Goal: Find specific page/section: Find specific page/section

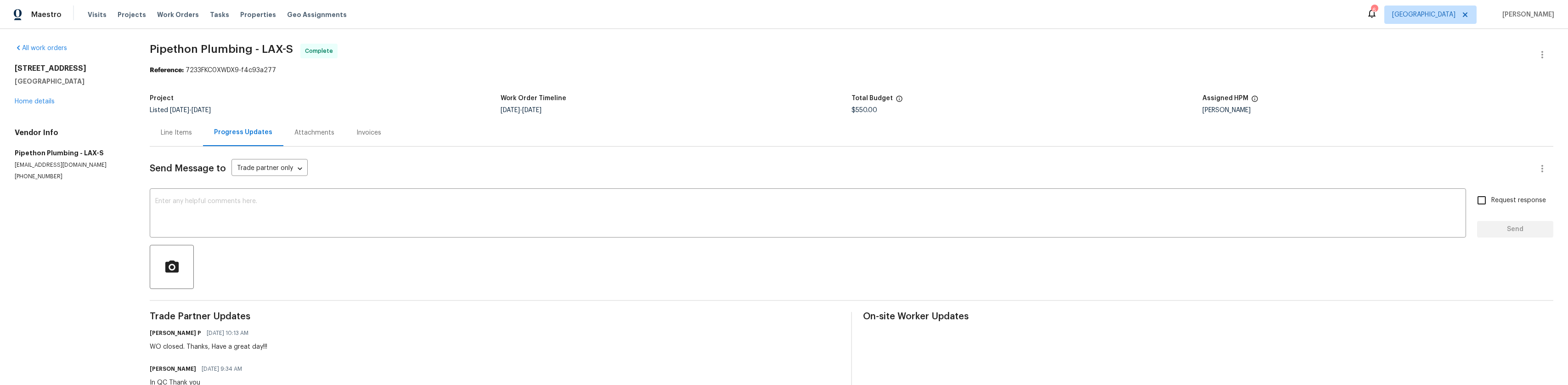
scroll to position [275, 0]
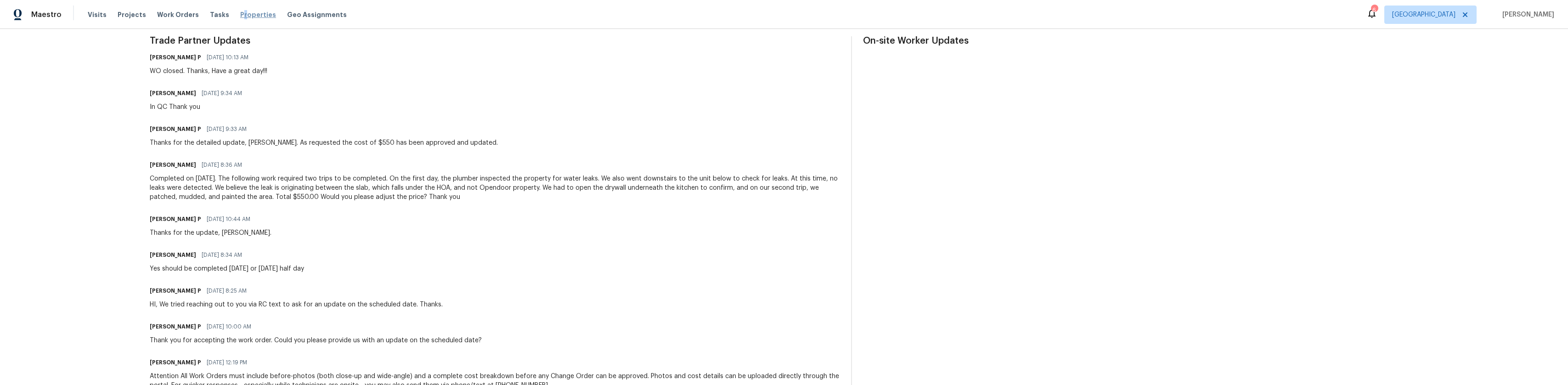
click at [241, 12] on span "Properties" at bounding box center [259, 14] width 36 height 9
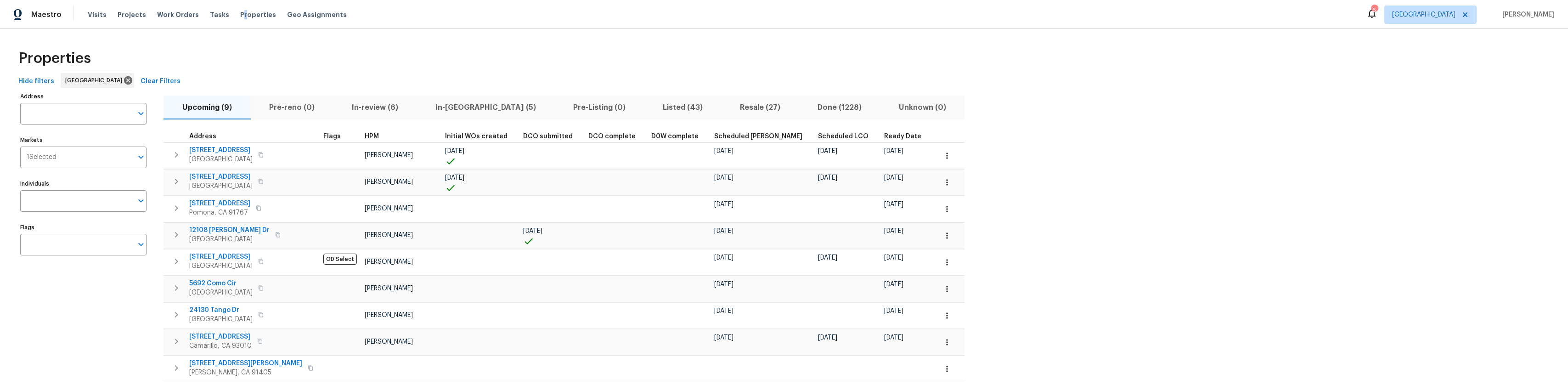
click at [380, 107] on span "In-review (6)" at bounding box center [374, 107] width 73 height 13
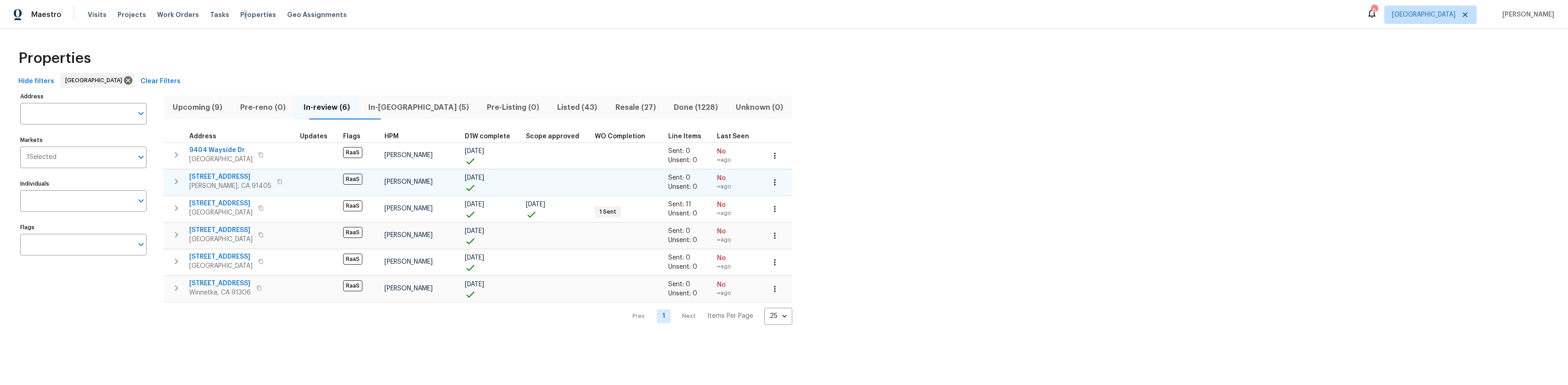
click at [229, 175] on span "7046 Murietta Ave" at bounding box center [231, 177] width 82 height 9
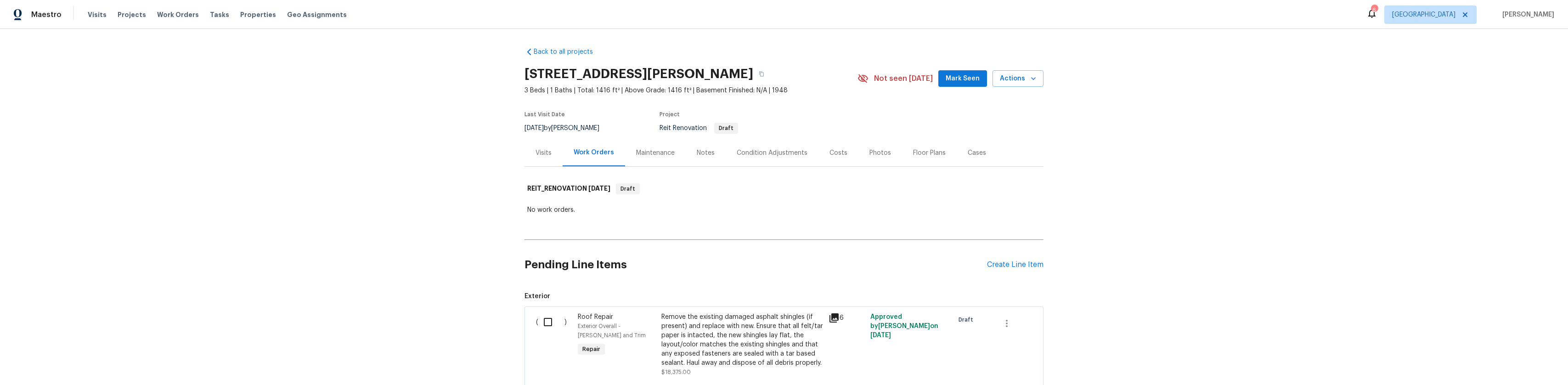
click at [776, 158] on div "Condition Adjustments" at bounding box center [772, 153] width 71 height 9
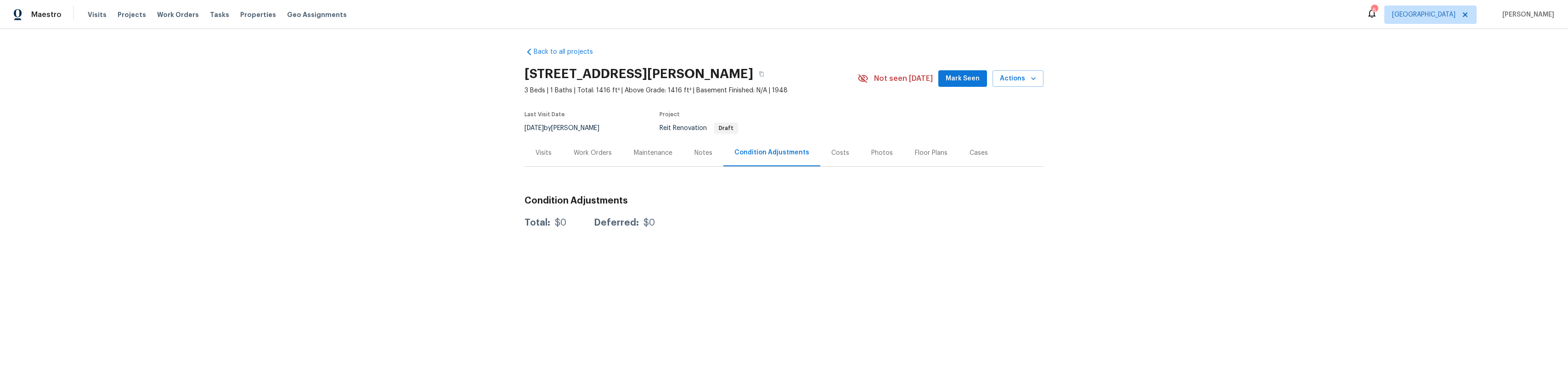
click at [601, 157] on div "Work Orders" at bounding box center [593, 153] width 38 height 9
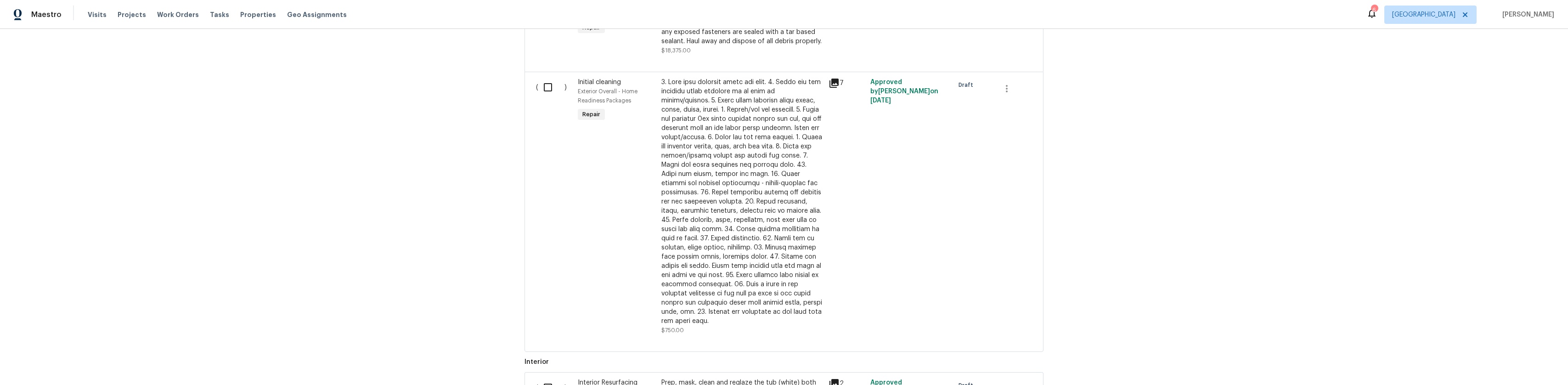
scroll to position [229, 0]
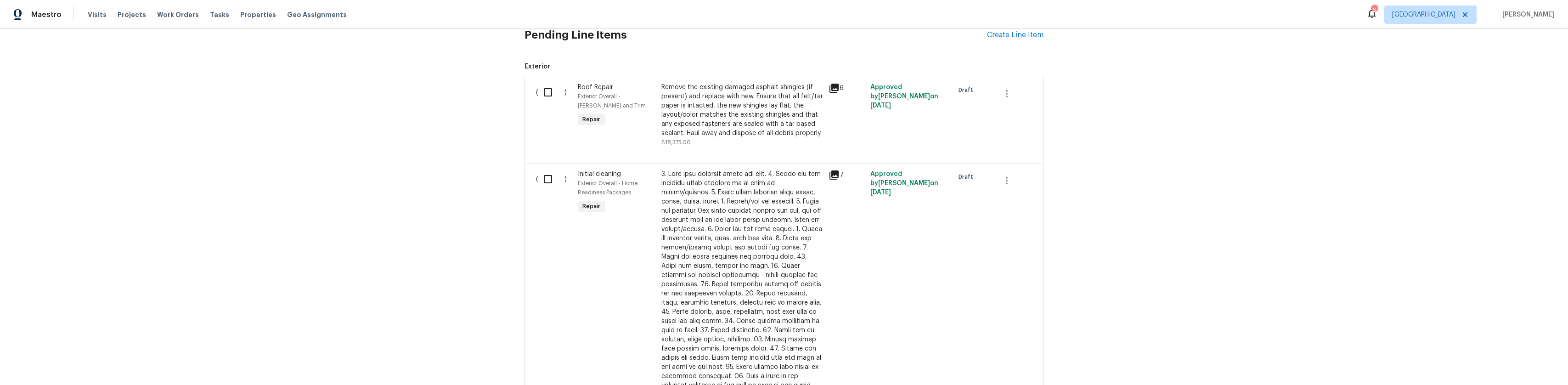
click at [835, 93] on icon at bounding box center [833, 88] width 9 height 9
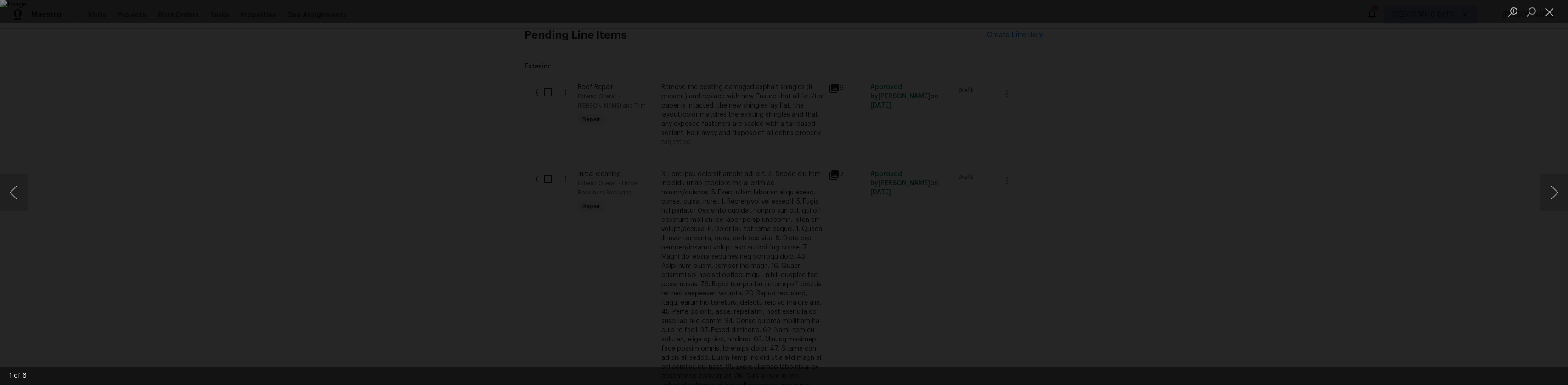
click at [946, 187] on img "Lightbox" at bounding box center [784, 192] width 1568 height 385
click at [1178, 212] on div "Lightbox" at bounding box center [784, 192] width 1568 height 385
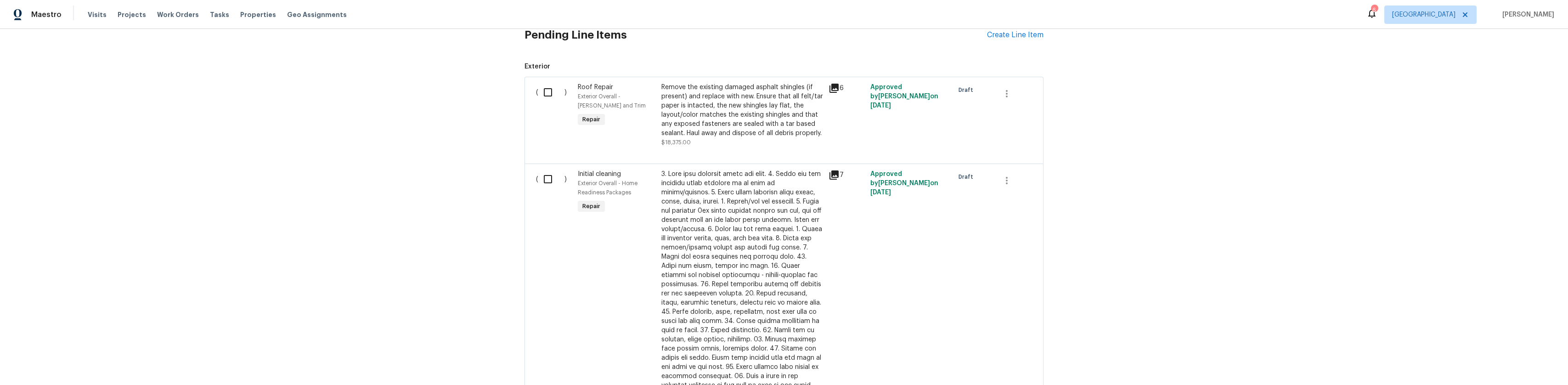
click at [839, 94] on div "6" at bounding box center [846, 88] width 36 height 11
click at [836, 93] on div "6" at bounding box center [846, 88] width 36 height 11
click at [835, 93] on icon at bounding box center [833, 88] width 11 height 11
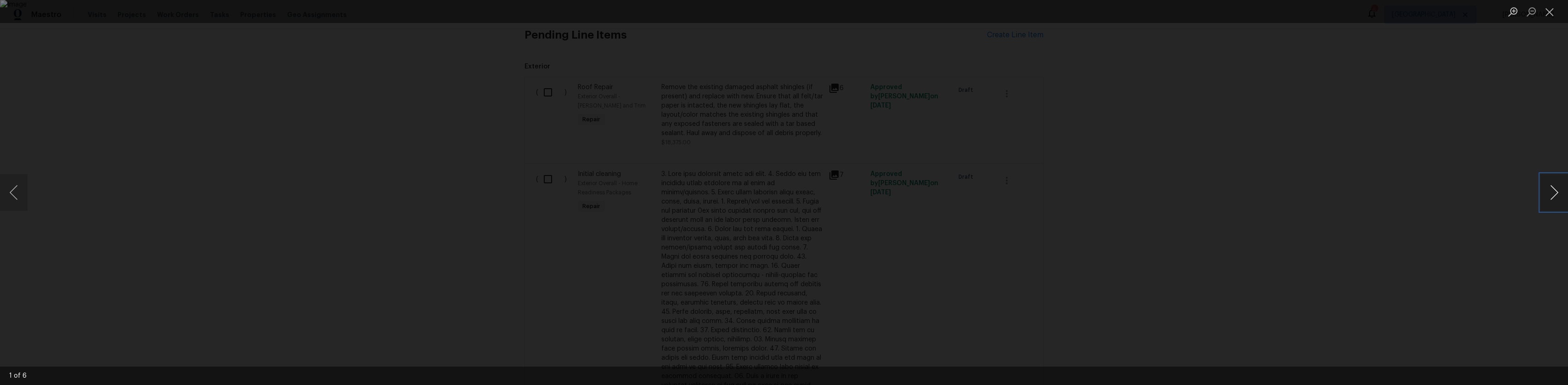
click at [1552, 195] on button "Next image" at bounding box center [1555, 192] width 28 height 37
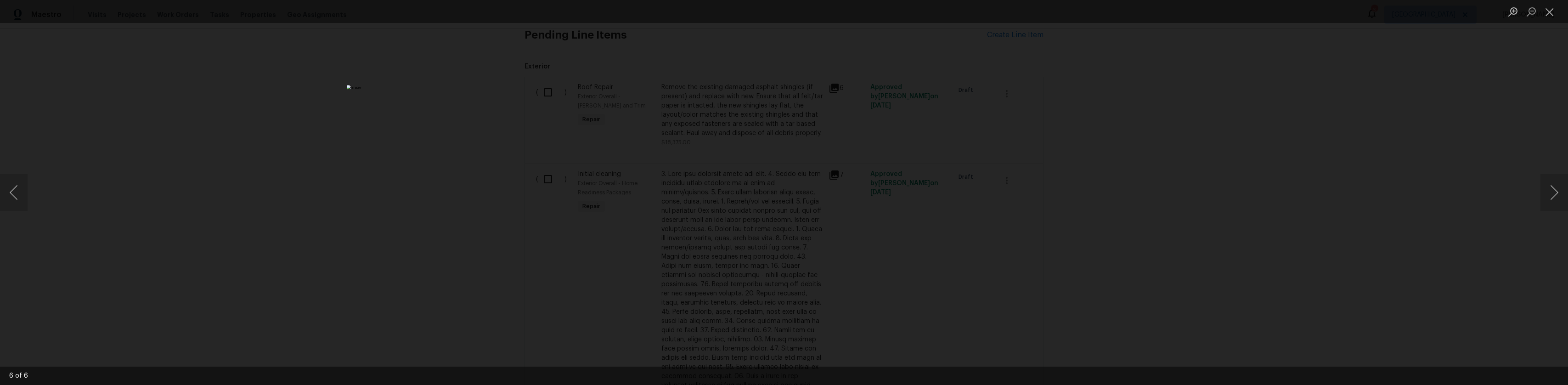
click at [341, 206] on div "Lightbox" at bounding box center [784, 192] width 1568 height 385
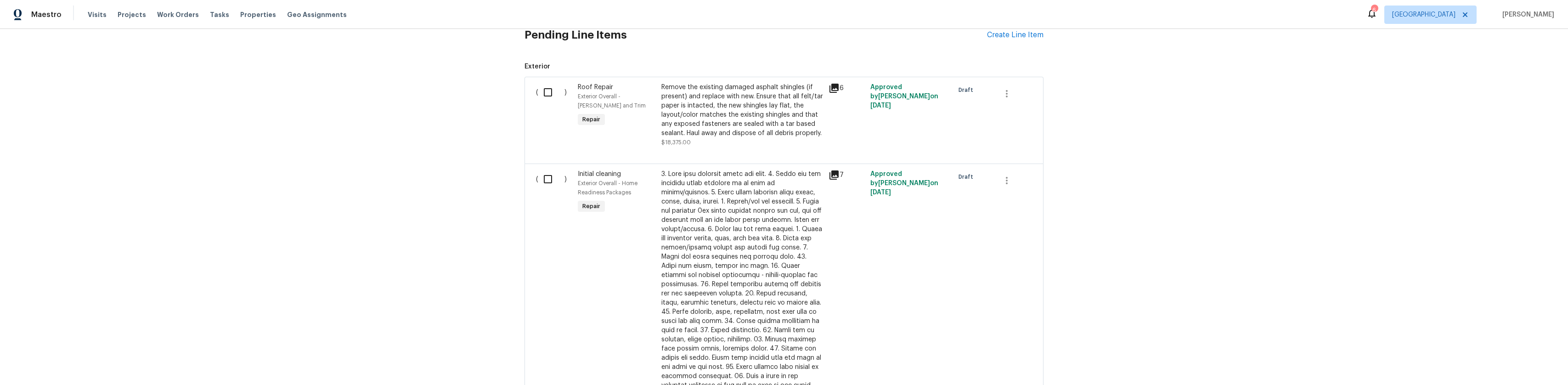
click at [831, 91] on icon at bounding box center [833, 88] width 9 height 9
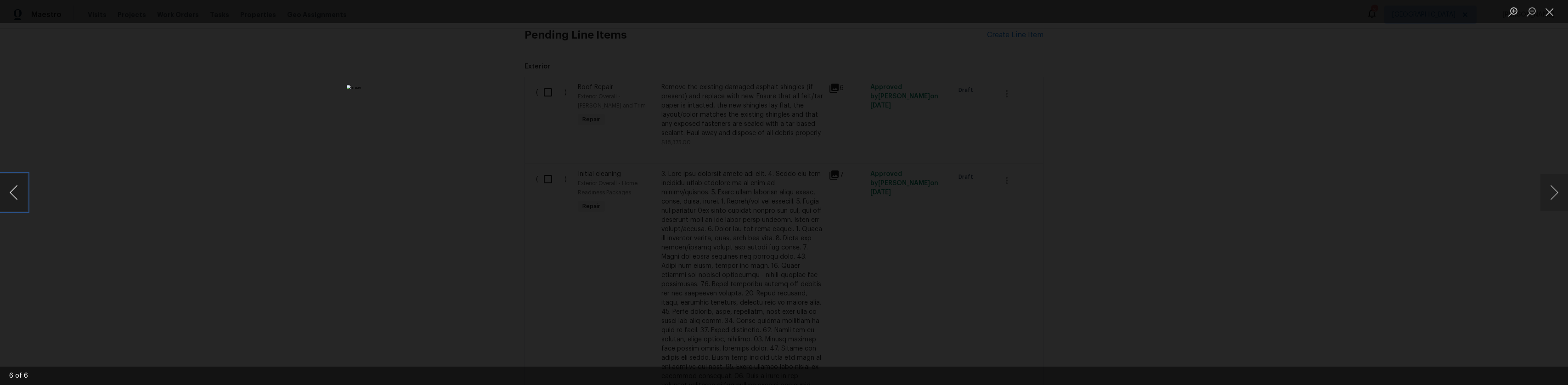
click at [17, 201] on button "Previous image" at bounding box center [14, 192] width 28 height 37
click at [1551, 191] on button "Next image" at bounding box center [1555, 192] width 28 height 37
click at [1071, 151] on div "Lightbox" at bounding box center [784, 192] width 1568 height 385
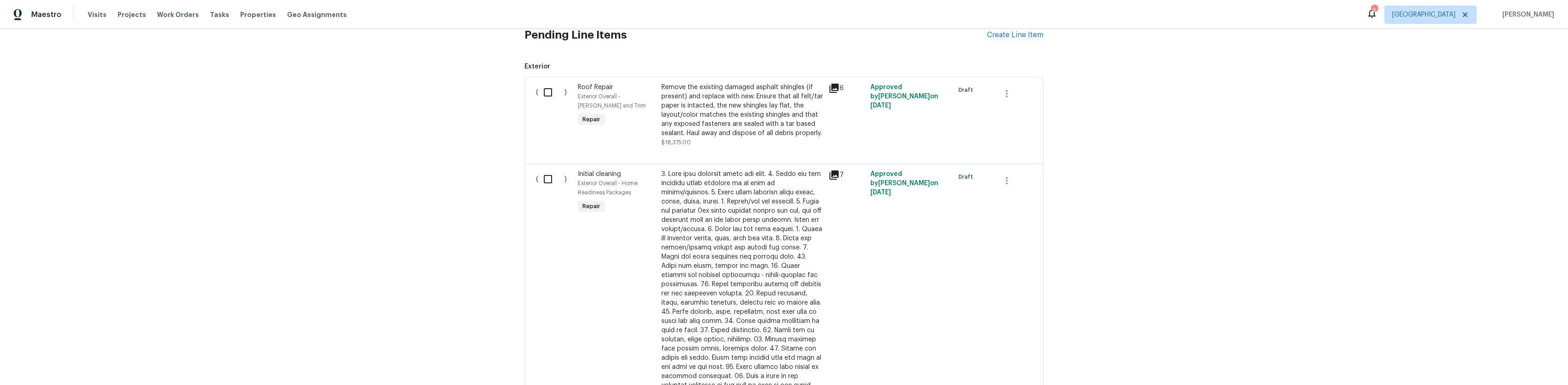
click at [830, 93] on icon at bounding box center [833, 88] width 9 height 9
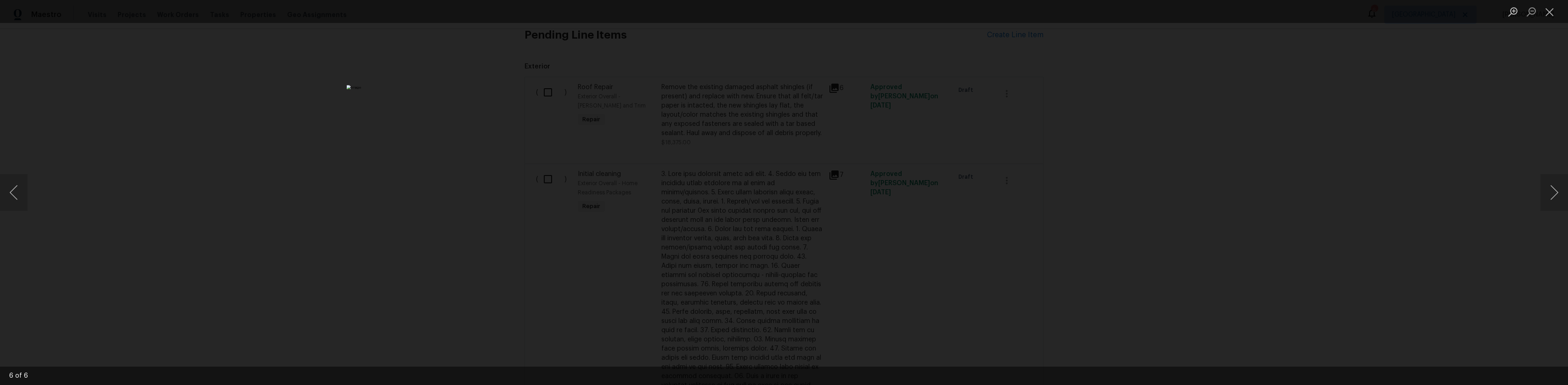
click at [491, 158] on div "Lightbox" at bounding box center [784, 192] width 1568 height 385
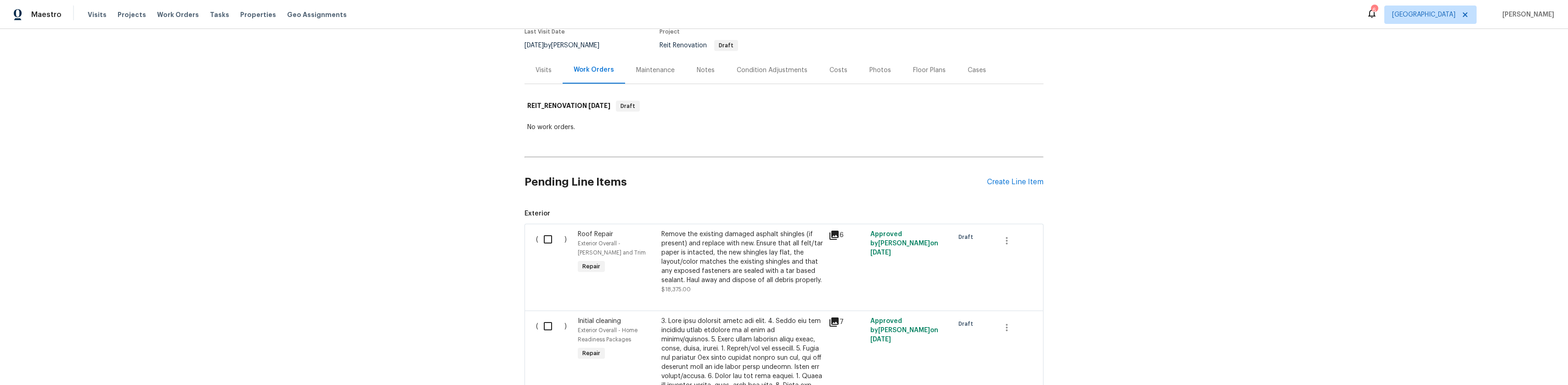
scroll to position [0, 0]
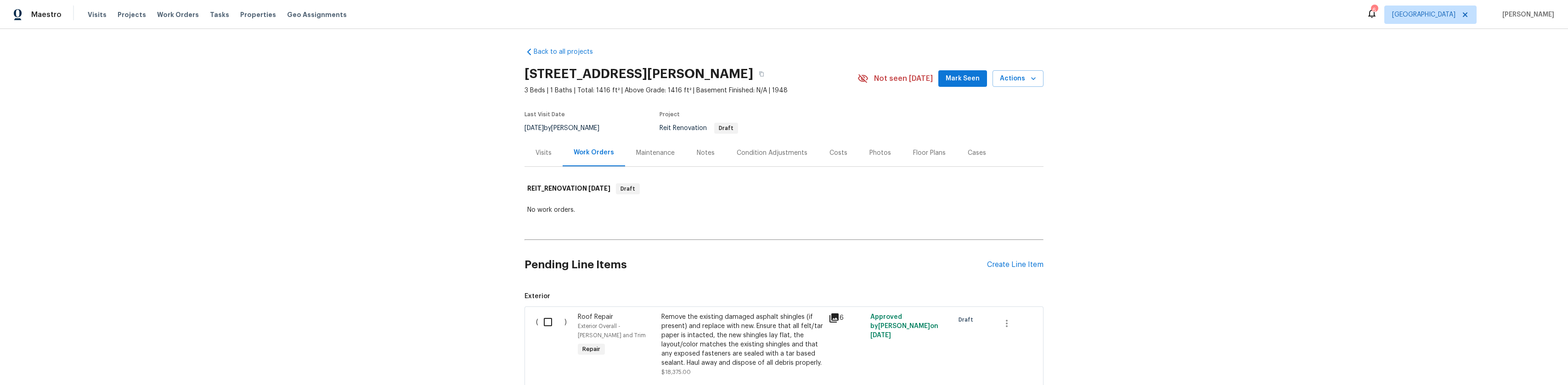
click at [527, 74] on h2 "7046 Murietta Ave, Van Nuys, CA 91405" at bounding box center [639, 74] width 229 height 9
drag, startPoint x: 527, startPoint y: 74, endPoint x: 751, endPoint y: 71, distance: 224.0
click at [746, 70] on h2 "7046 Murietta Ave, Van Nuys, CA 91405" at bounding box center [639, 74] width 229 height 9
click at [770, 78] on button "button" at bounding box center [762, 74] width 17 height 17
click at [748, 78] on h2 "7046 Murietta Ave, Van Nuys, CA 91405" at bounding box center [639, 74] width 229 height 9
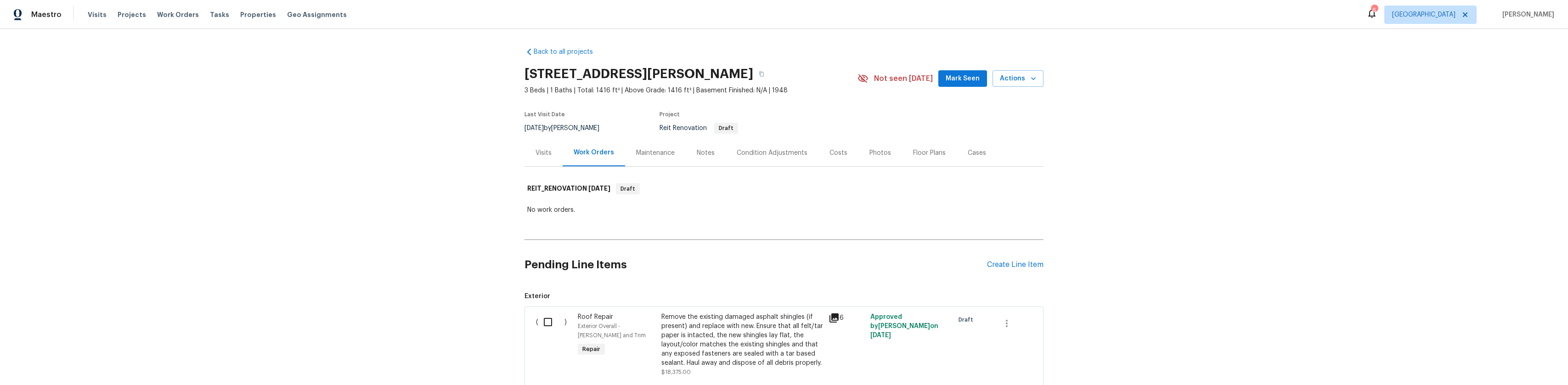
click at [748, 78] on h2 "7046 Murietta Ave, Van Nuys, CA 91405" at bounding box center [639, 74] width 229 height 9
click at [768, 91] on span "3 Beds | 1 Baths | Total: 1416 ft² | Above Grade: 1416 ft² | Basement Finished:…" at bounding box center [692, 90] width 333 height 9
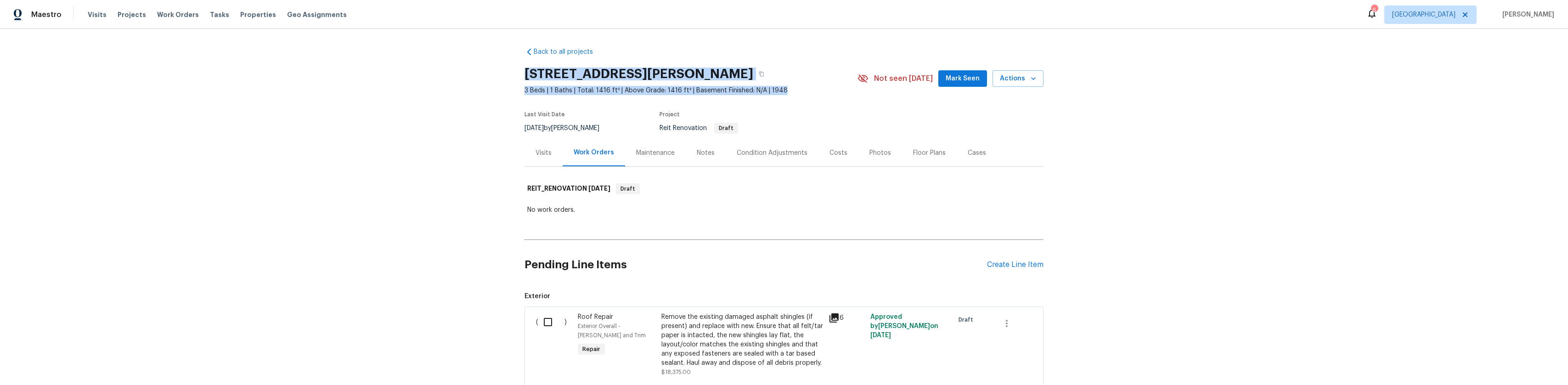
drag, startPoint x: 768, startPoint y: 91, endPoint x: 533, endPoint y: 66, distance: 236.3
click at [533, 66] on div "7046 Murietta Ave, Van Nuys, CA 91405 3 Beds | 1 Baths | Total: 1416 ft² | Abov…" at bounding box center [692, 78] width 333 height 33
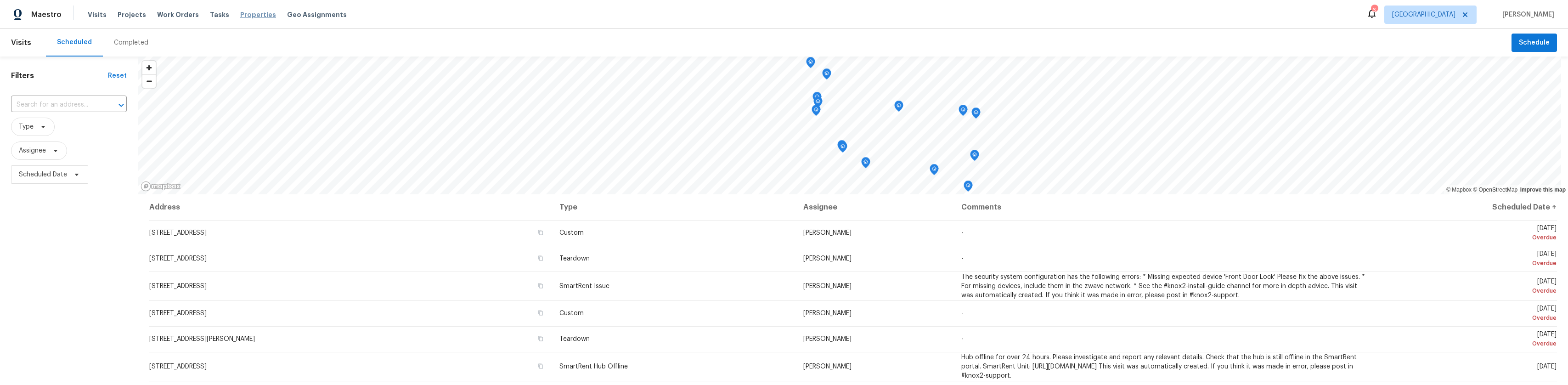
click at [249, 19] on span "Properties" at bounding box center [259, 14] width 36 height 9
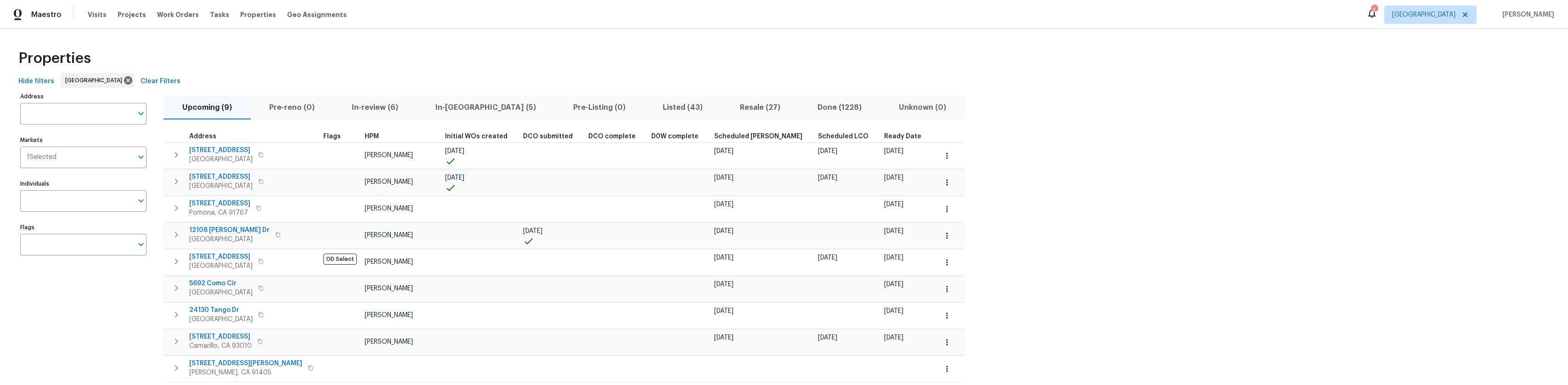
click at [386, 110] on span "In-review (6)" at bounding box center [374, 107] width 73 height 13
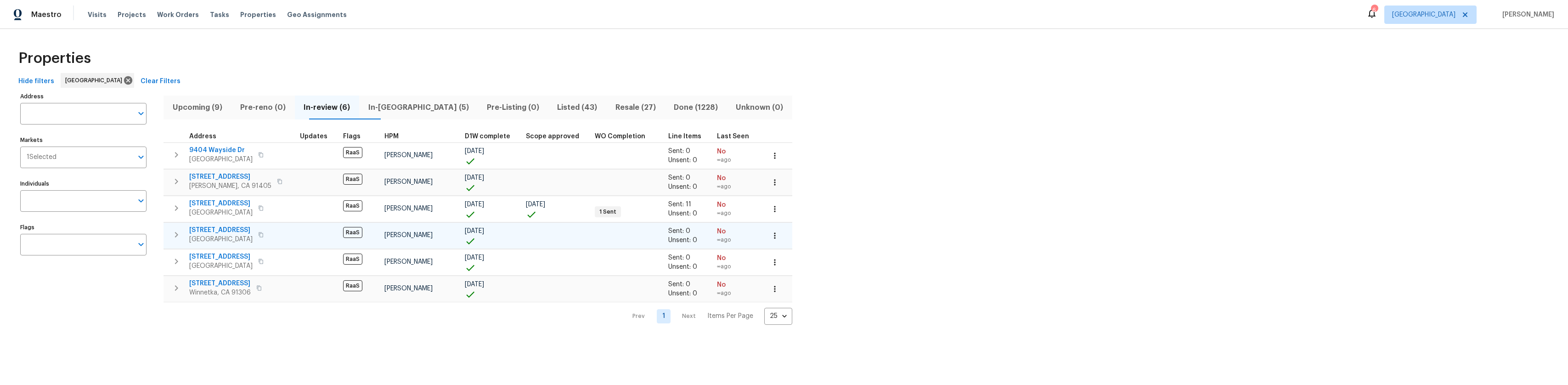
click at [238, 228] on span "16857 Chatsworth St" at bounding box center [222, 229] width 64 height 9
click at [221, 285] on span "7401 Casaba Ave" at bounding box center [221, 282] width 62 height 9
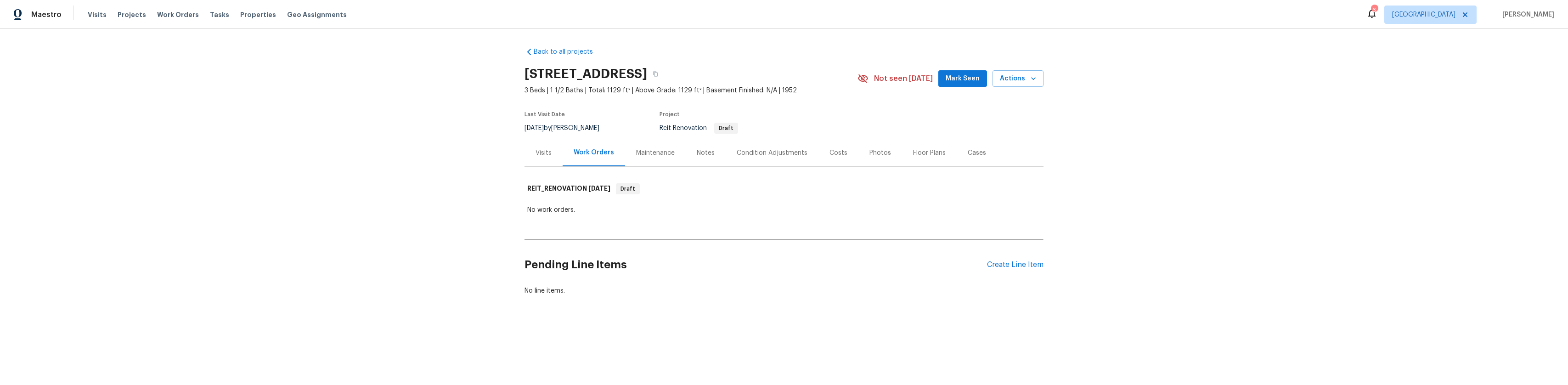
click at [759, 155] on div "Condition Adjustments" at bounding box center [772, 153] width 71 height 9
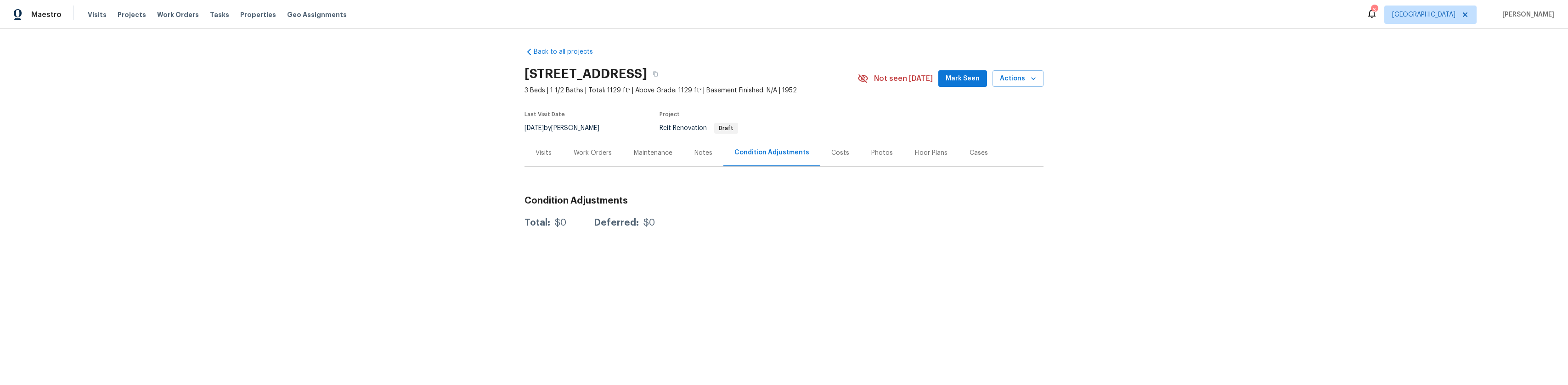
click at [596, 155] on div "Work Orders" at bounding box center [593, 153] width 38 height 9
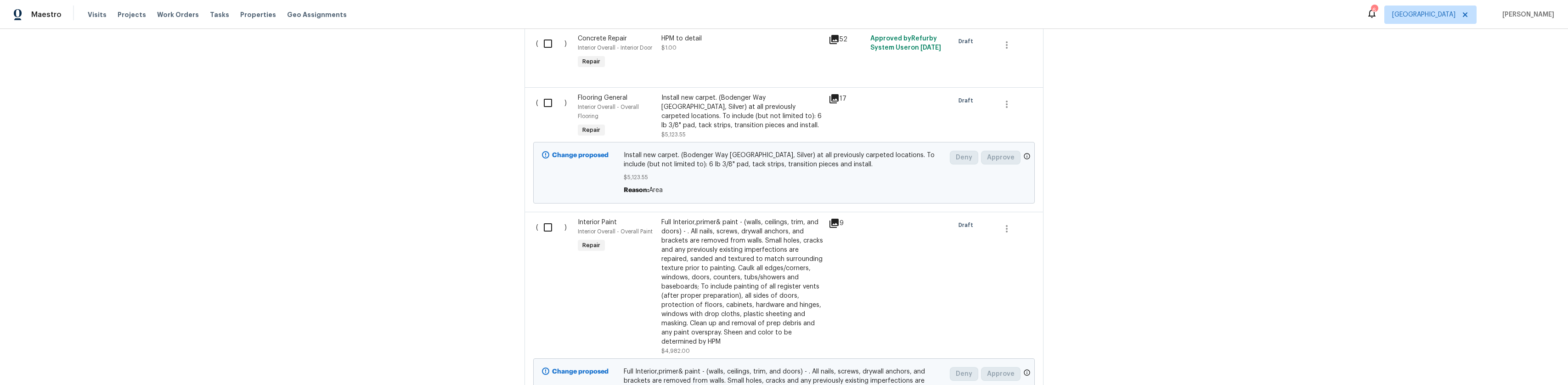
scroll to position [1154, 0]
